Goal: Book appointment/travel/reservation

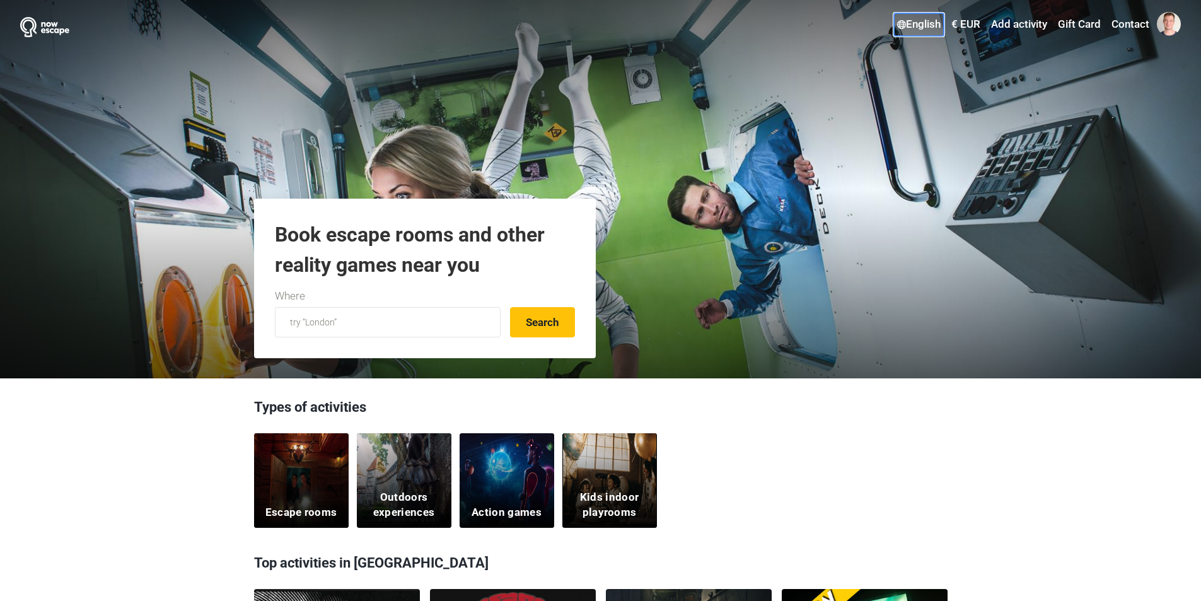
click at [927, 26] on link "English" at bounding box center [919, 24] width 50 height 23
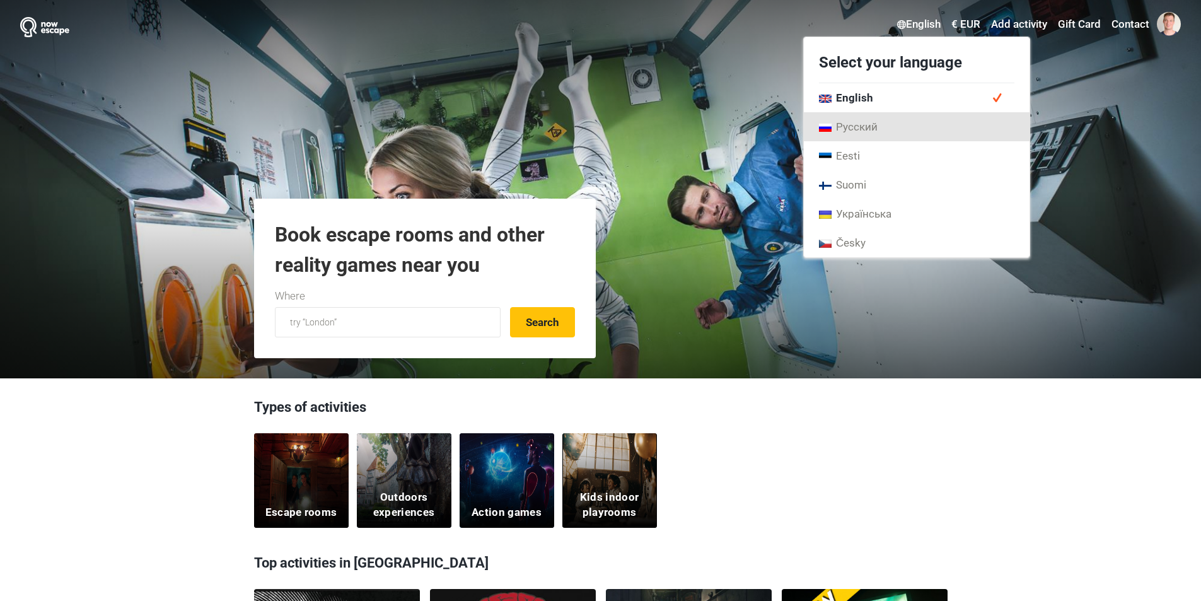
click at [876, 125] on span "Русский" at bounding box center [848, 127] width 59 height 14
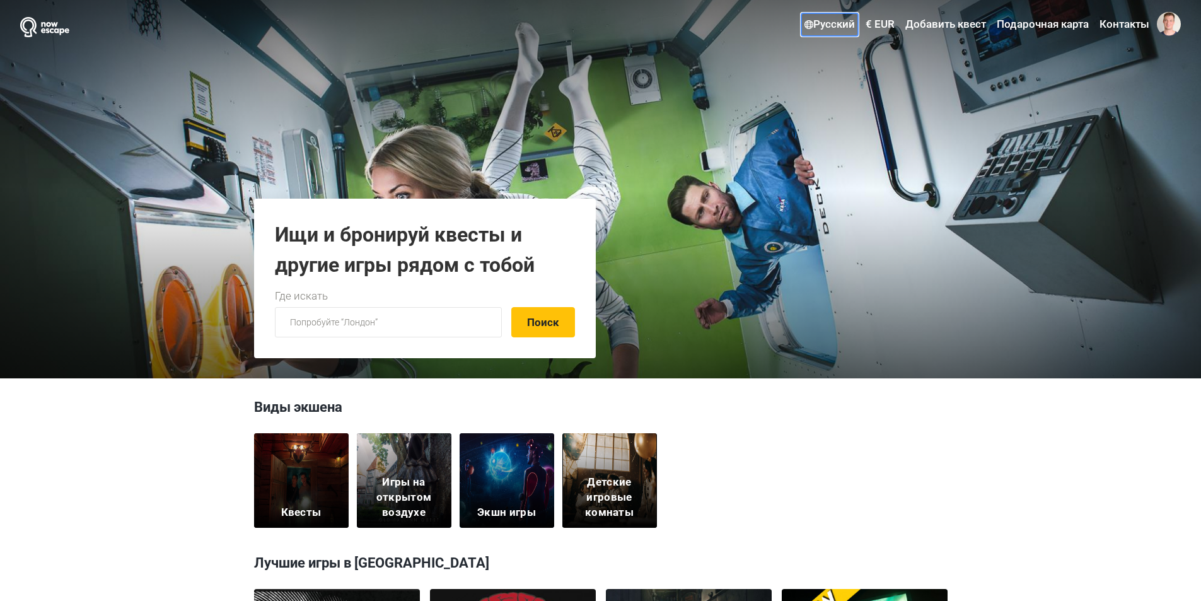
click at [840, 26] on link "Русский" at bounding box center [829, 24] width 57 height 23
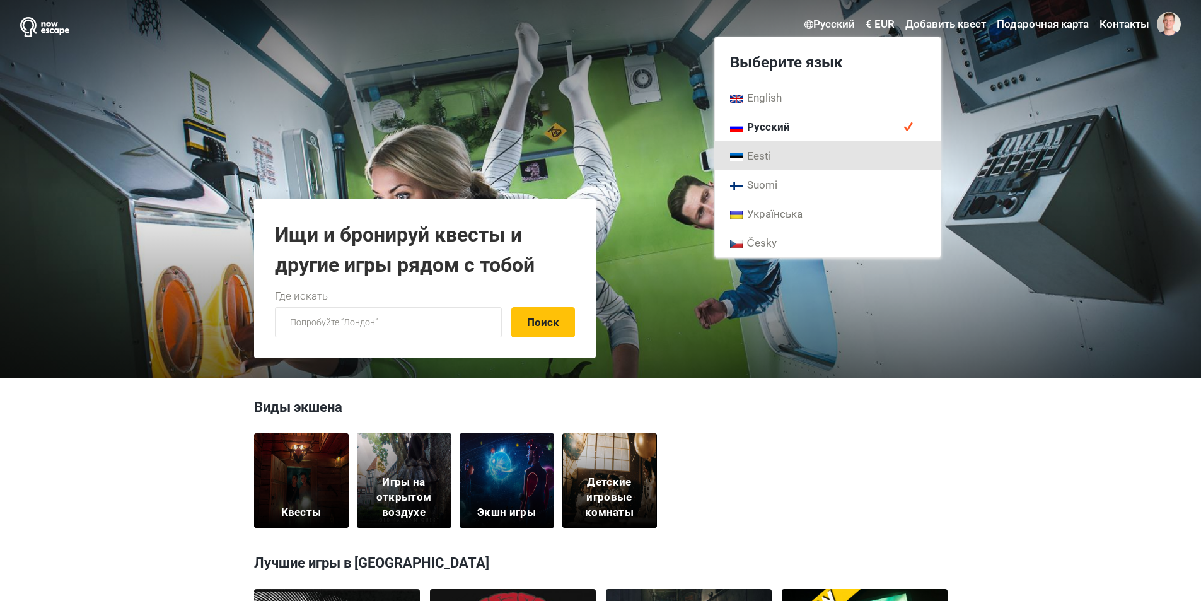
click at [780, 156] on link "Eesti" at bounding box center [828, 155] width 226 height 29
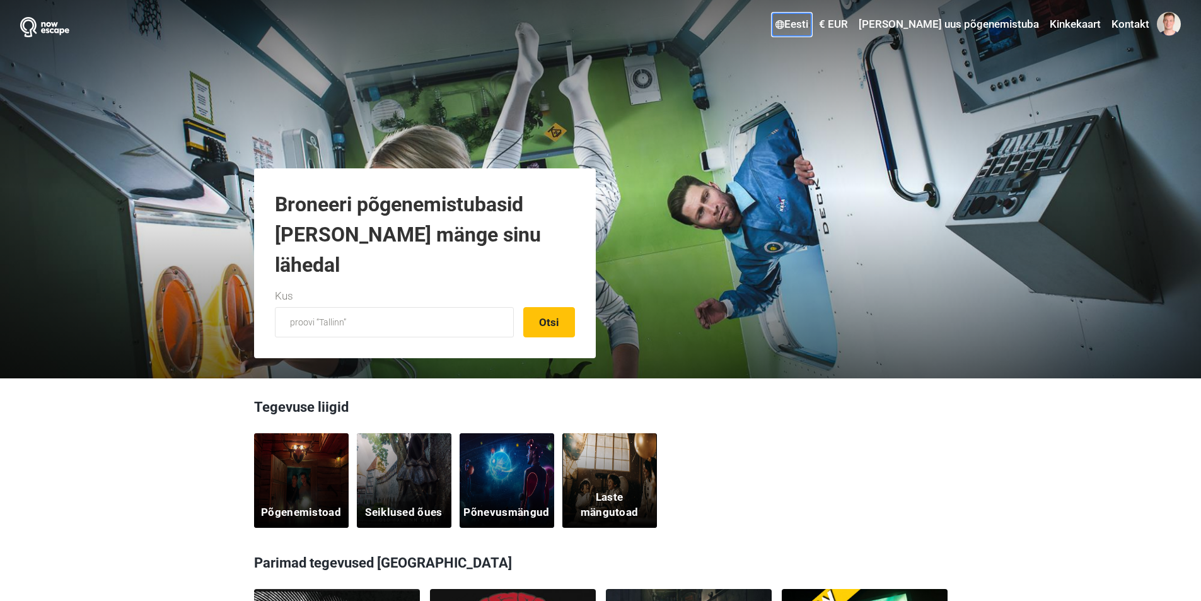
click at [811, 28] on link "Eesti" at bounding box center [791, 24] width 39 height 23
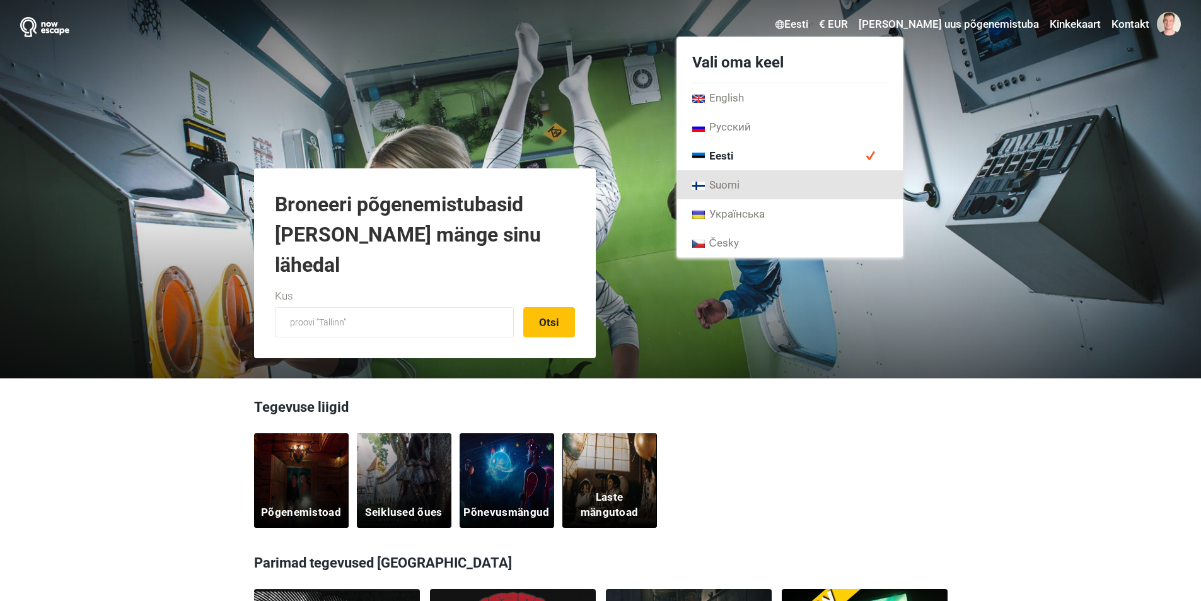
click at [821, 187] on link "Suomi" at bounding box center [790, 184] width 226 height 29
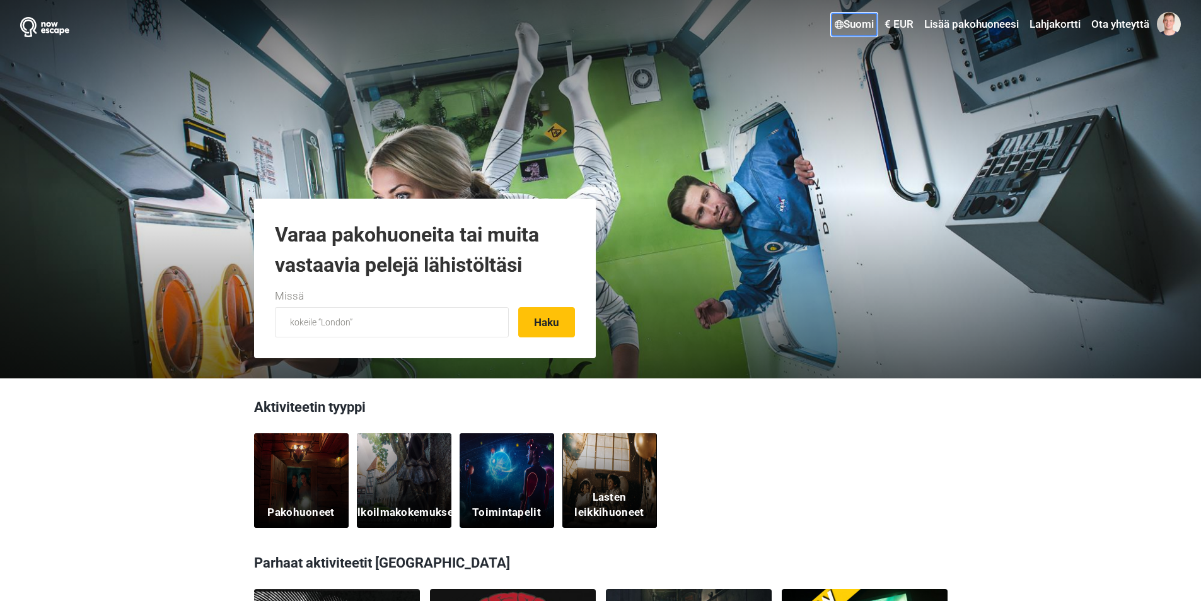
click at [860, 18] on link "Suomi" at bounding box center [853, 24] width 45 height 23
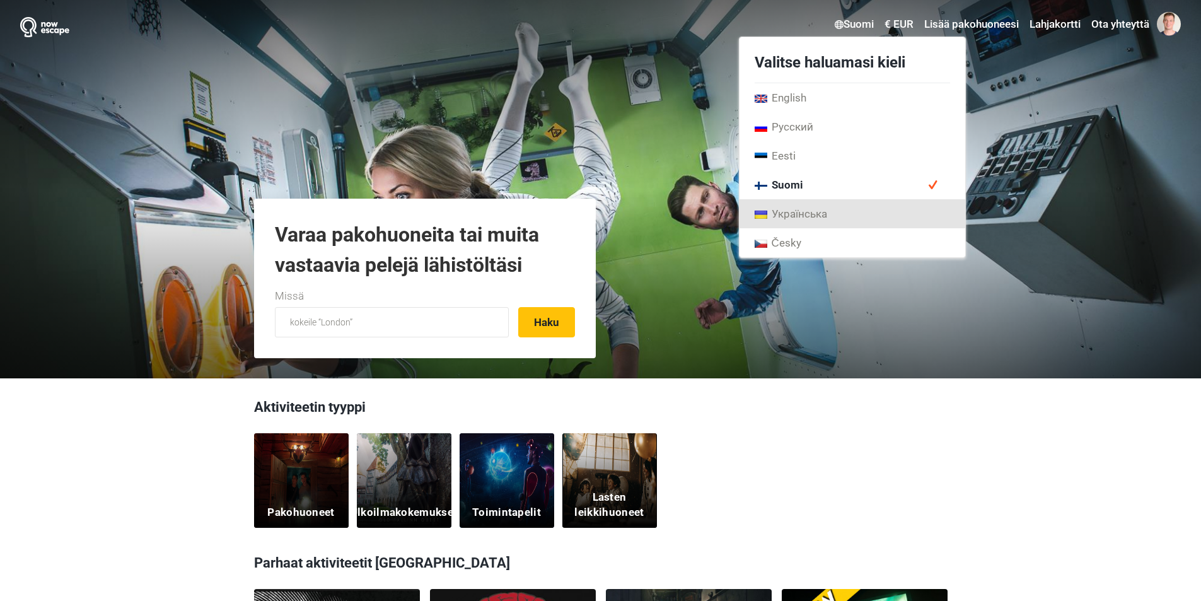
click at [830, 217] on link "Українська" at bounding box center [852, 213] width 226 height 29
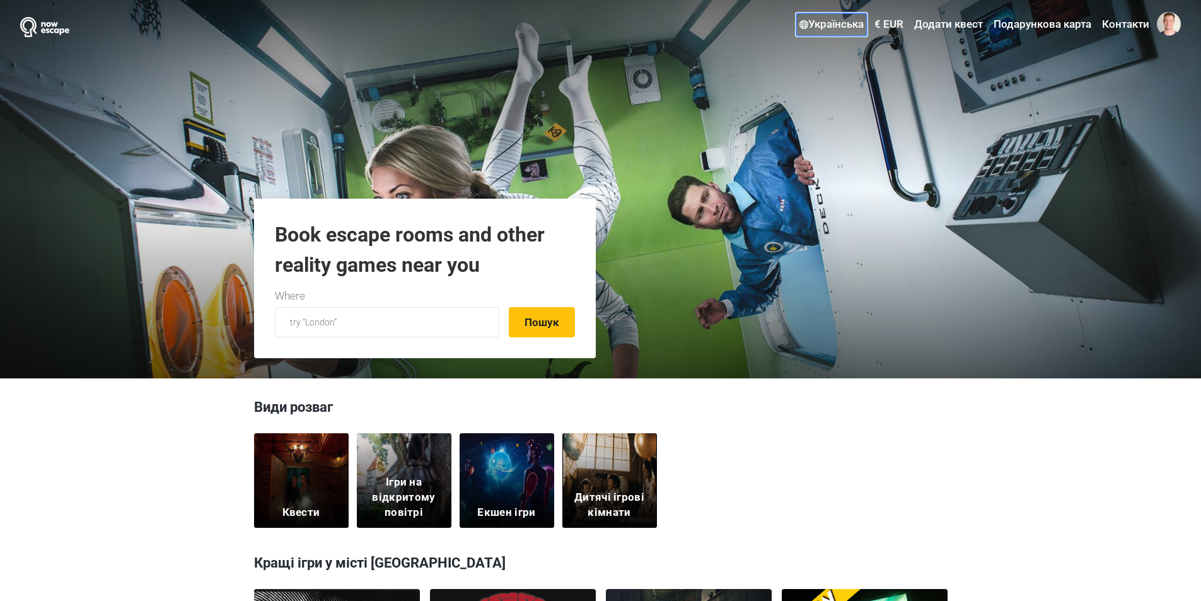
click at [843, 20] on link "Українська" at bounding box center [831, 24] width 71 height 23
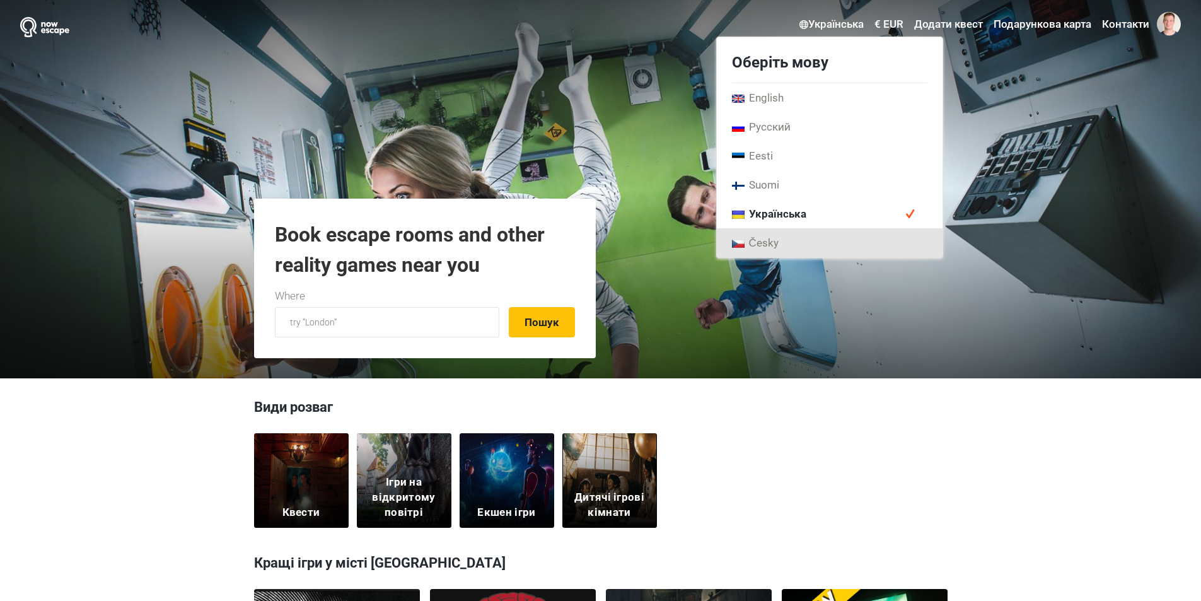
click at [798, 241] on link "Česky" at bounding box center [830, 242] width 226 height 29
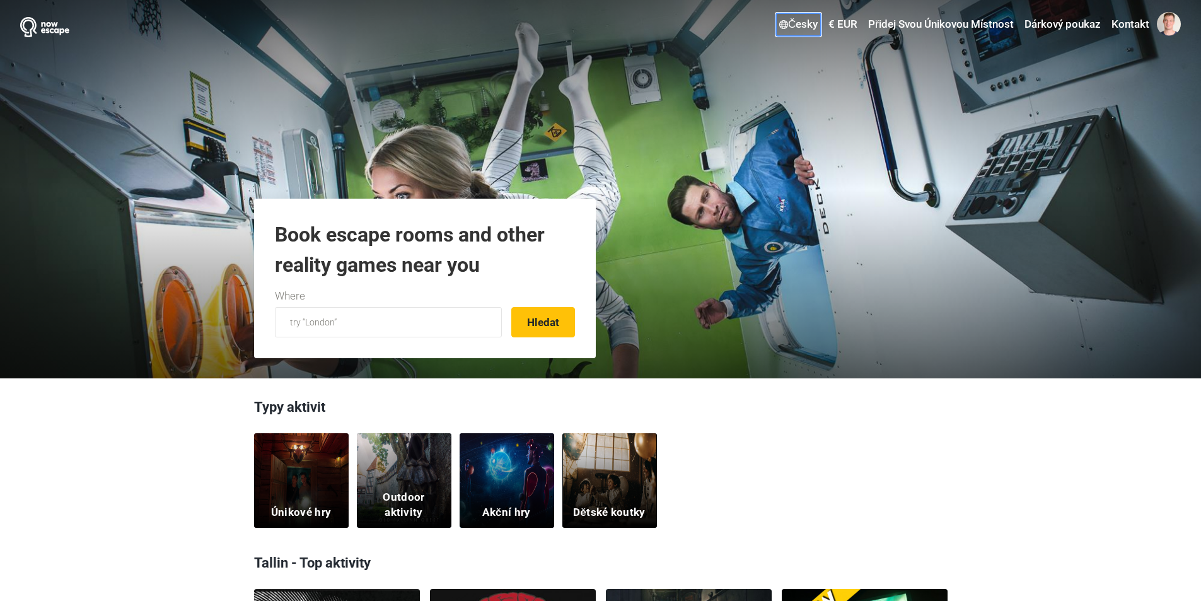
click at [811, 21] on link "Česky" at bounding box center [798, 24] width 45 height 23
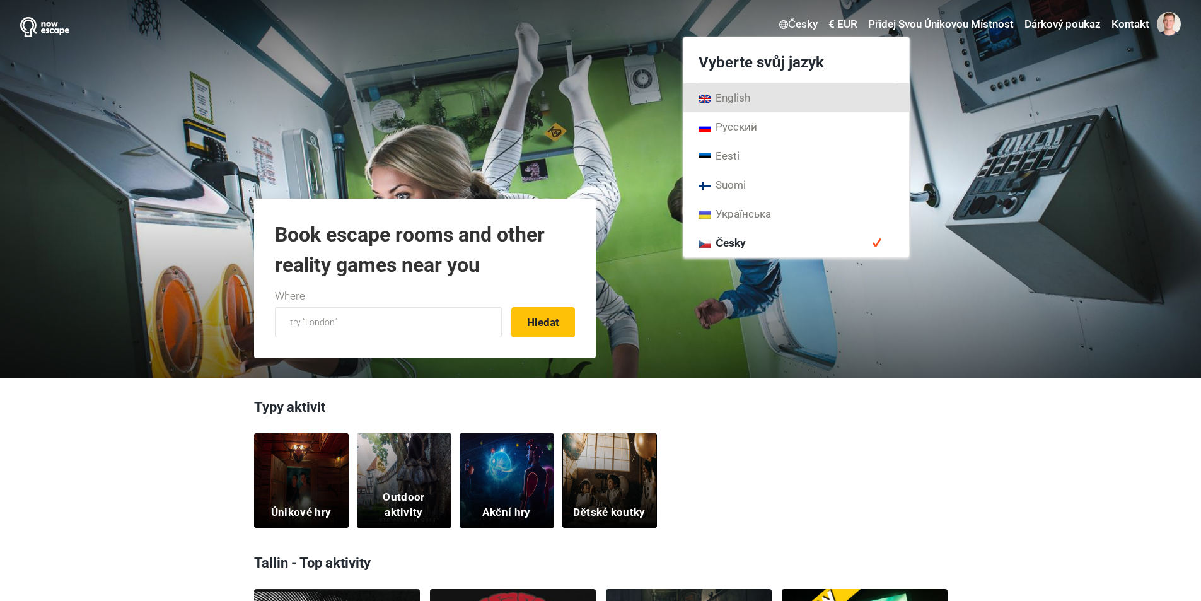
click at [792, 101] on link "English" at bounding box center [796, 97] width 226 height 29
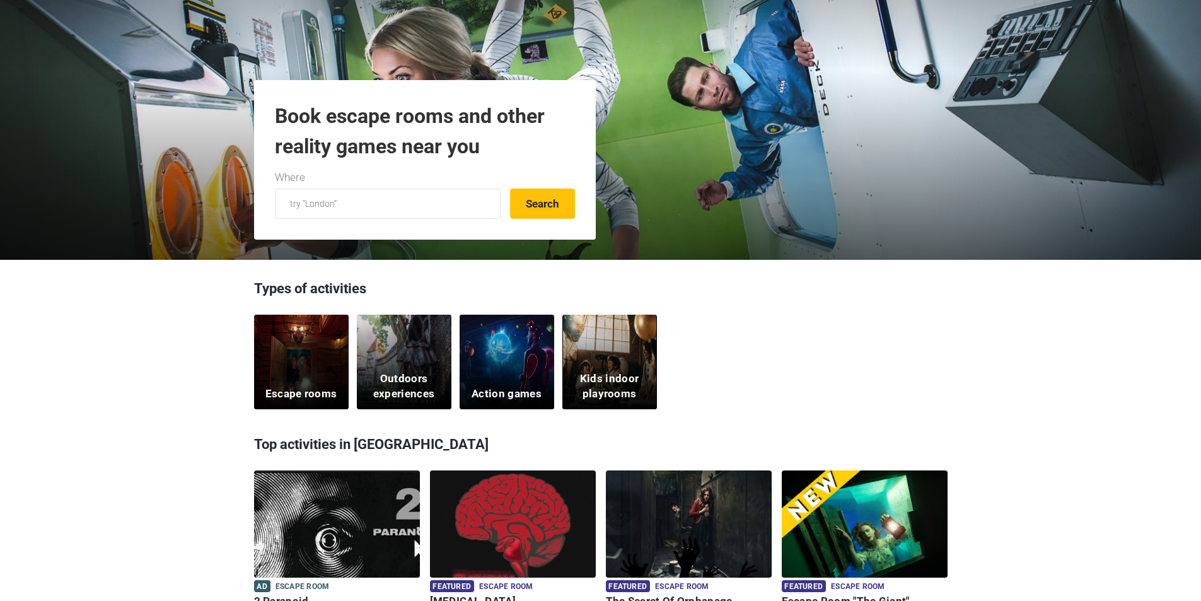
scroll to position [315, 0]
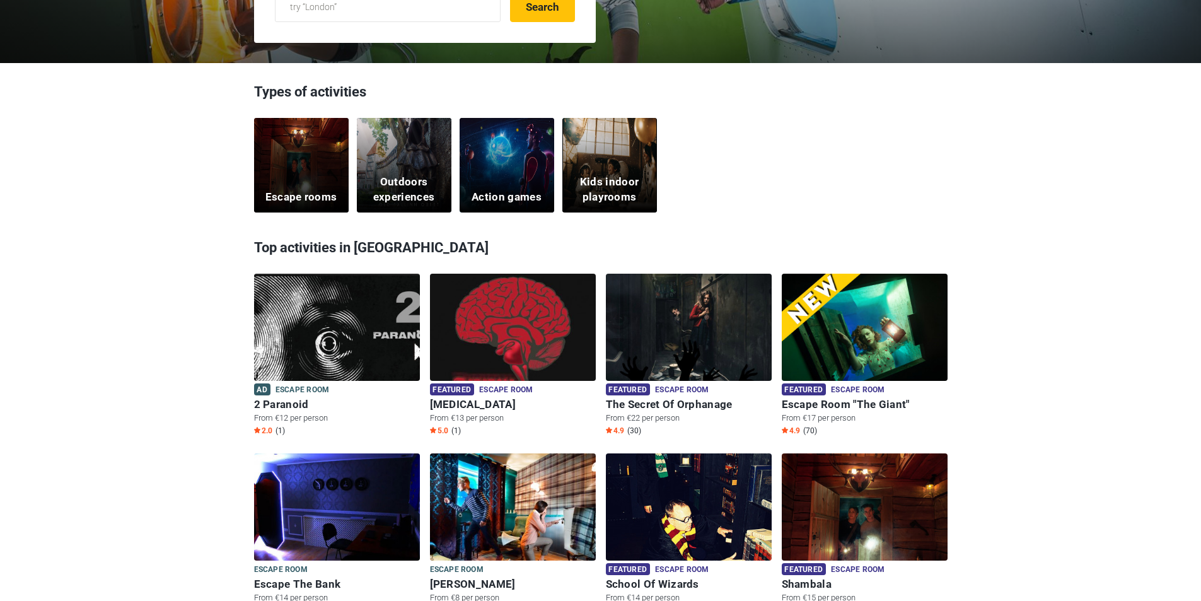
click at [310, 180] on div "Escape rooms" at bounding box center [301, 165] width 95 height 95
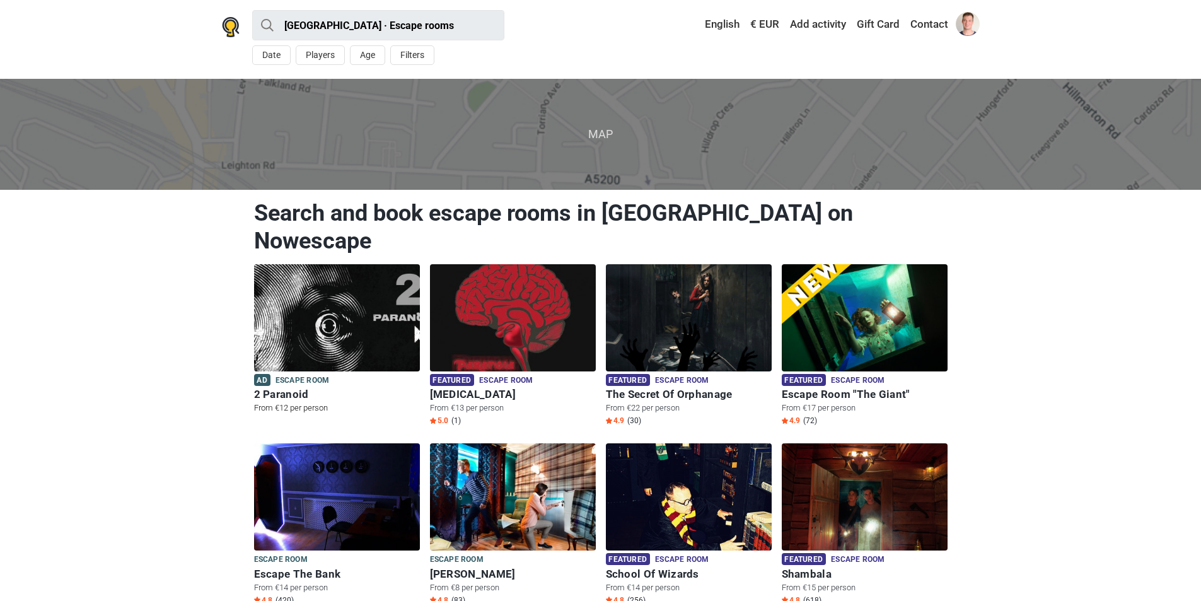
click at [335, 266] on img at bounding box center [337, 317] width 166 height 107
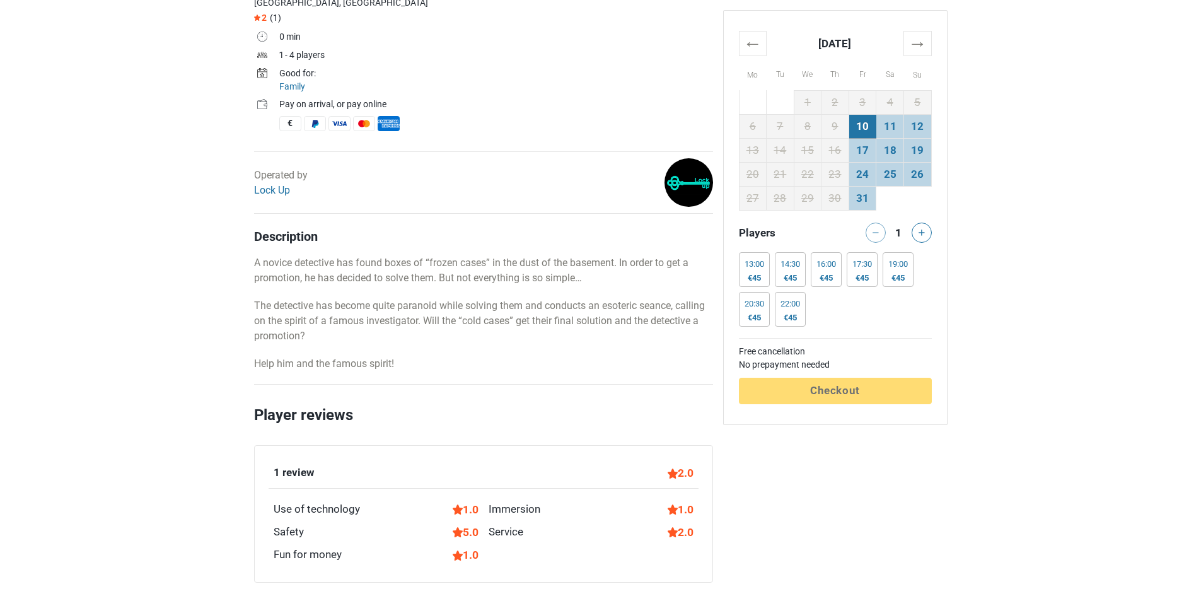
scroll to position [756, 0]
